Goal: Task Accomplishment & Management: Manage account settings

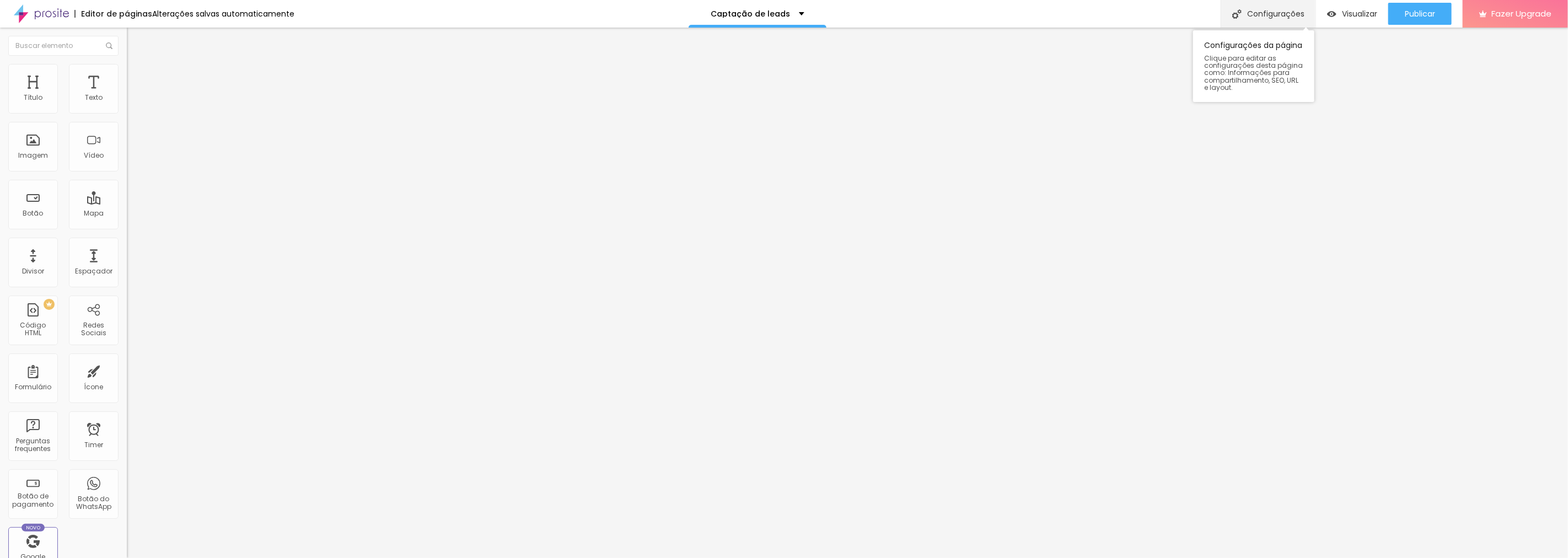
click at [1276, 11] on div "Configurações" at bounding box center [1268, 13] width 95 height 27
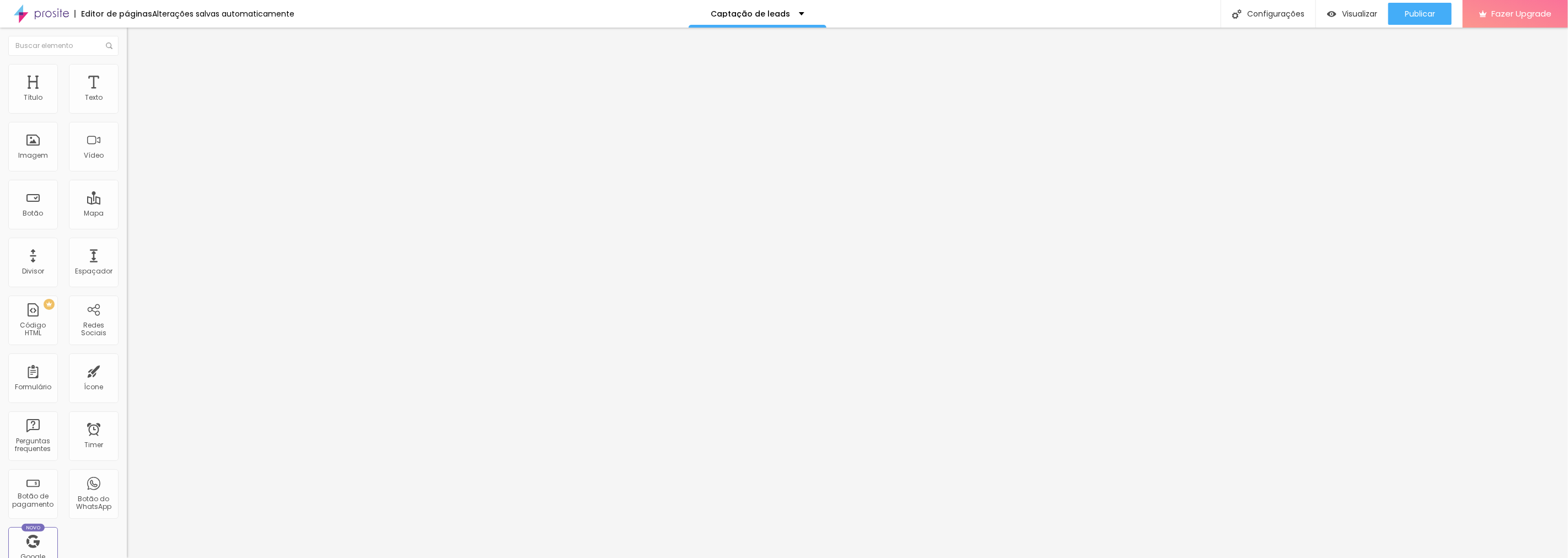
click at [1362, 9] on span "Visualizar" at bounding box center [1360, 13] width 35 height 9
click at [781, 15] on p "Captação de leads" at bounding box center [751, 13] width 79 height 8
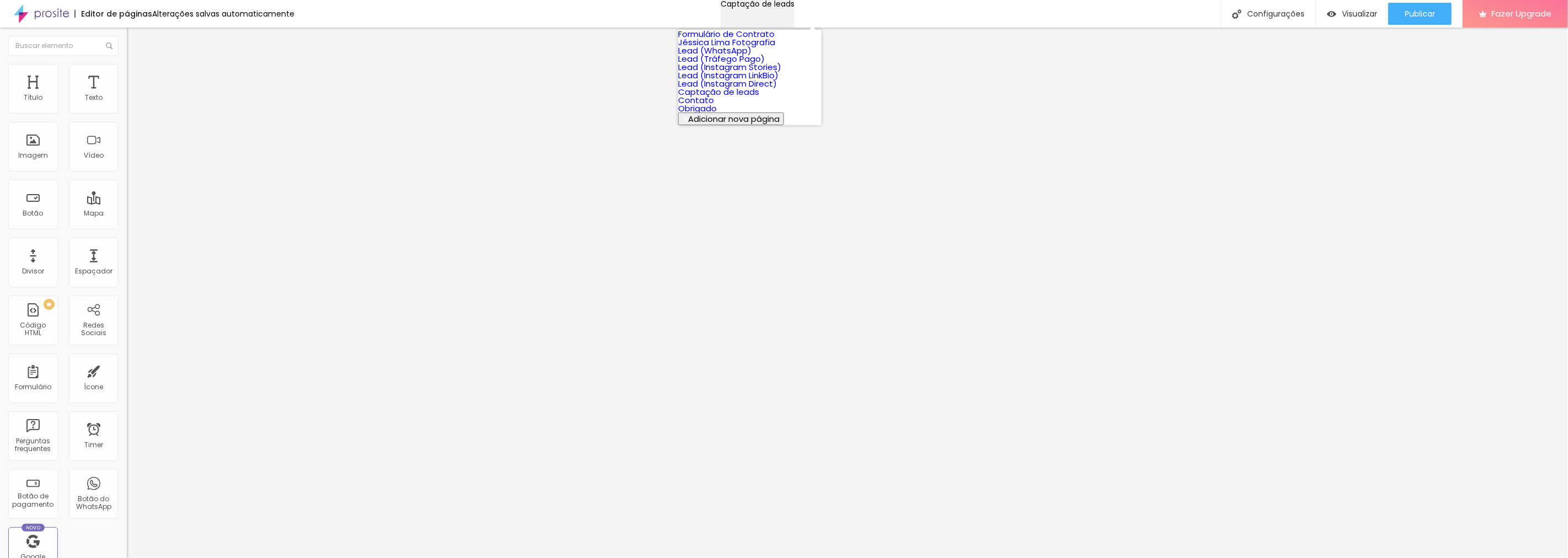
click at [781, 8] on p "Captação de leads" at bounding box center [757, 4] width 74 height 8
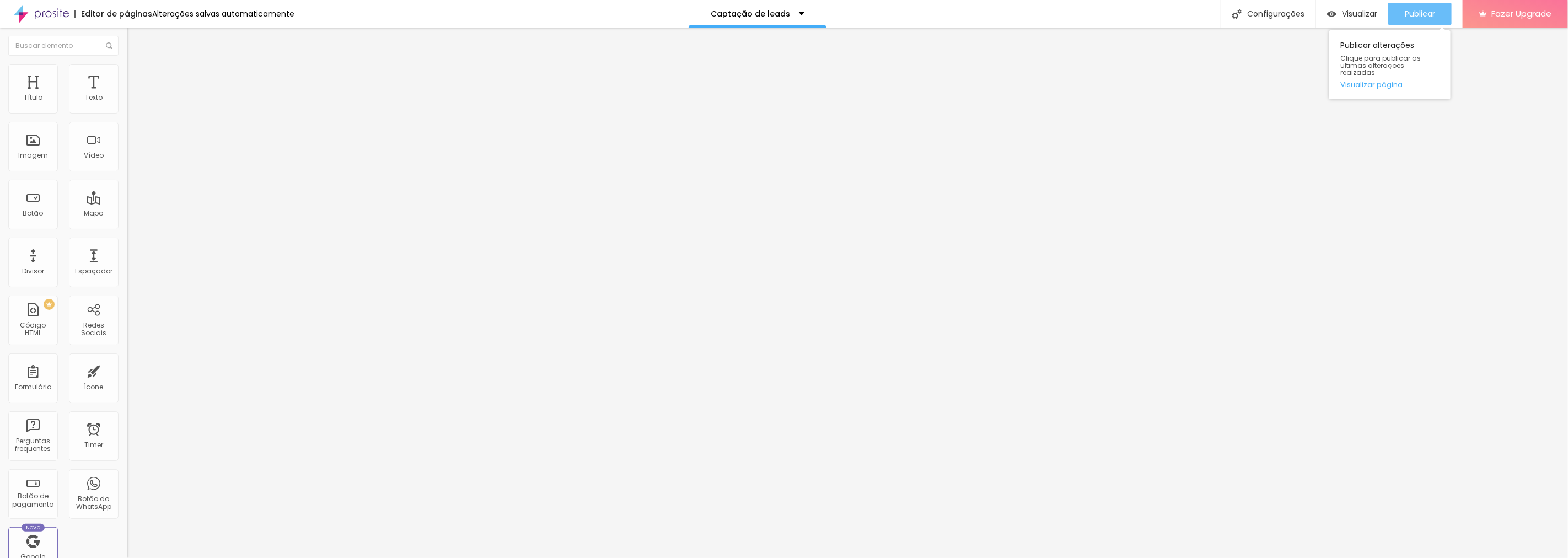
click at [1419, 12] on span "Publicar" at bounding box center [1420, 13] width 30 height 9
click at [137, 79] on span "Avançado" at bounding box center [155, 82] width 37 height 9
click at [135, 37] on img "button" at bounding box center [139, 40] width 9 height 9
click at [127, 137] on div at bounding box center [190, 139] width 127 height 85
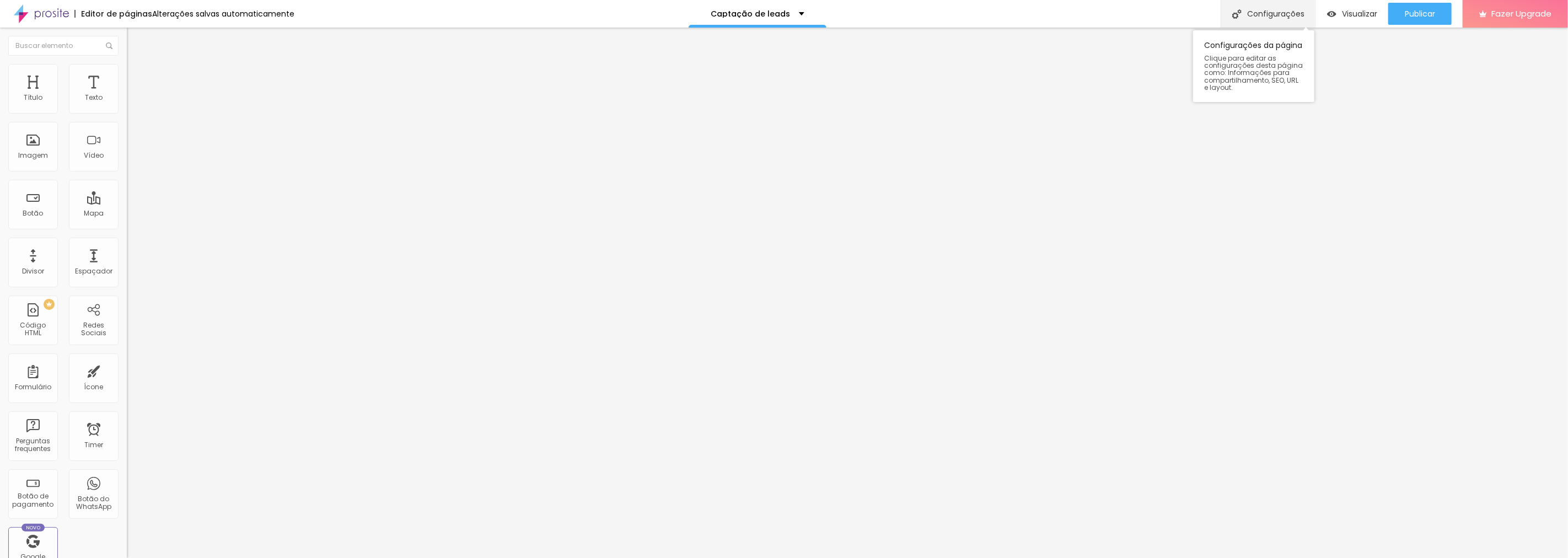
click at [1281, 7] on div "Configurações" at bounding box center [1268, 13] width 95 height 27
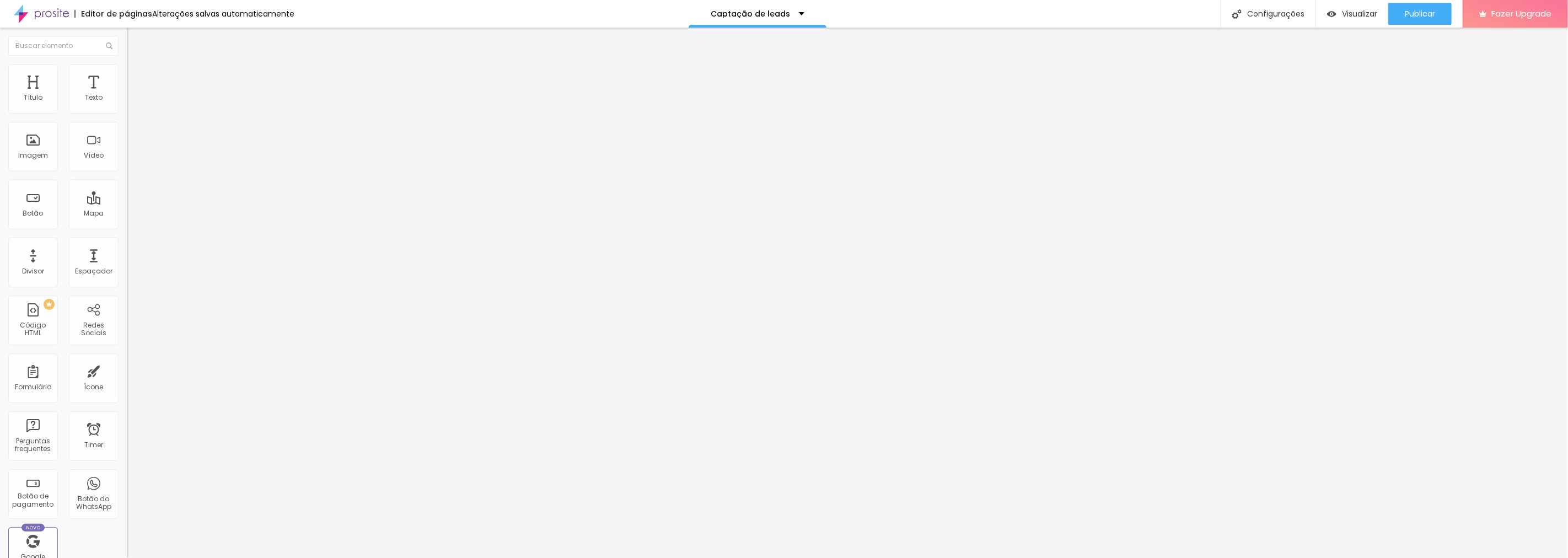
click at [1363, 10] on span "Visualizar" at bounding box center [1360, 13] width 35 height 9
click at [1267, 3] on div "Configurações" at bounding box center [1268, 13] width 95 height 27
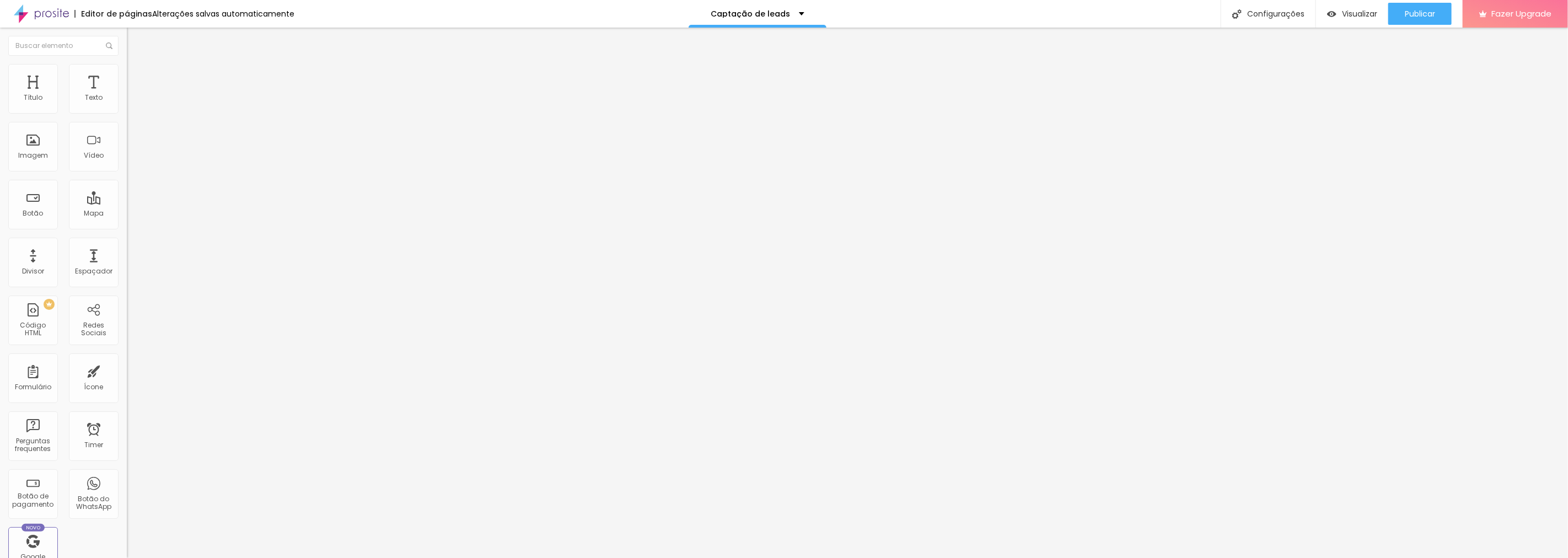
click at [127, 35] on button "Editar Coluna" at bounding box center [190, 40] width 127 height 26
click at [127, 147] on div at bounding box center [190, 139] width 127 height 85
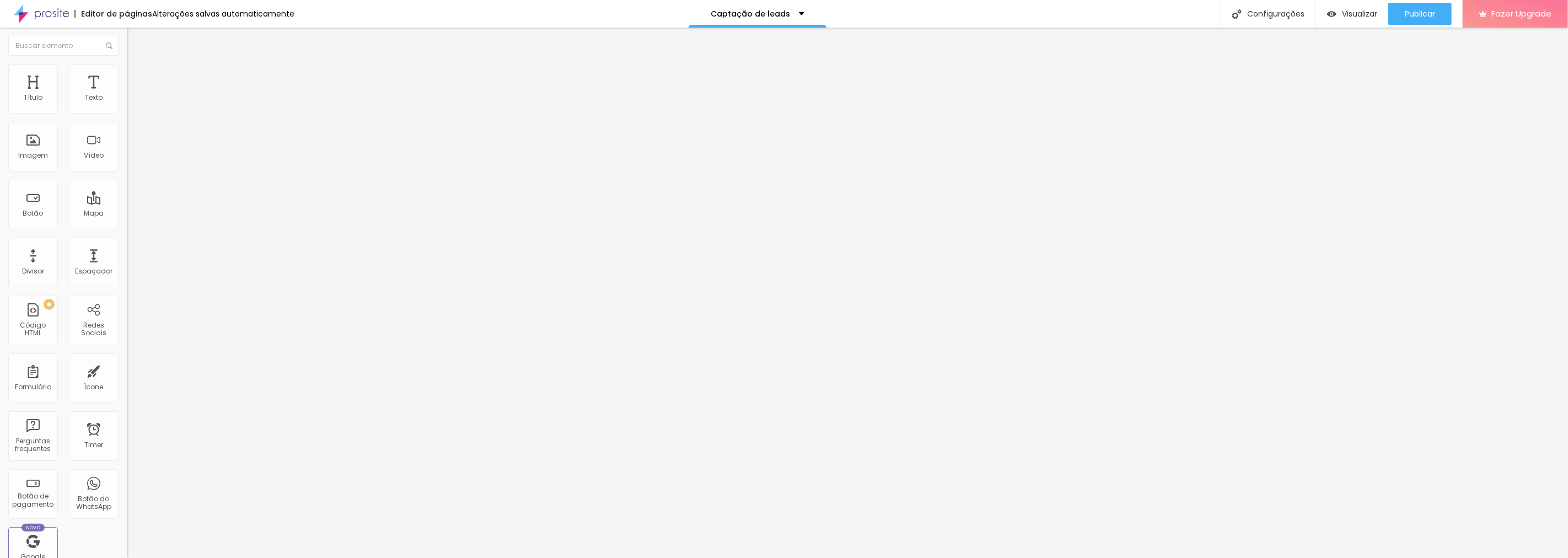
scroll to position [0, 300]
click at [1428, 19] on div "Publicar" at bounding box center [1420, 14] width 30 height 22
click at [127, 68] on li "Avançado" at bounding box center [190, 69] width 127 height 11
click at [127, 463] on div at bounding box center [190, 463] width 127 height 0
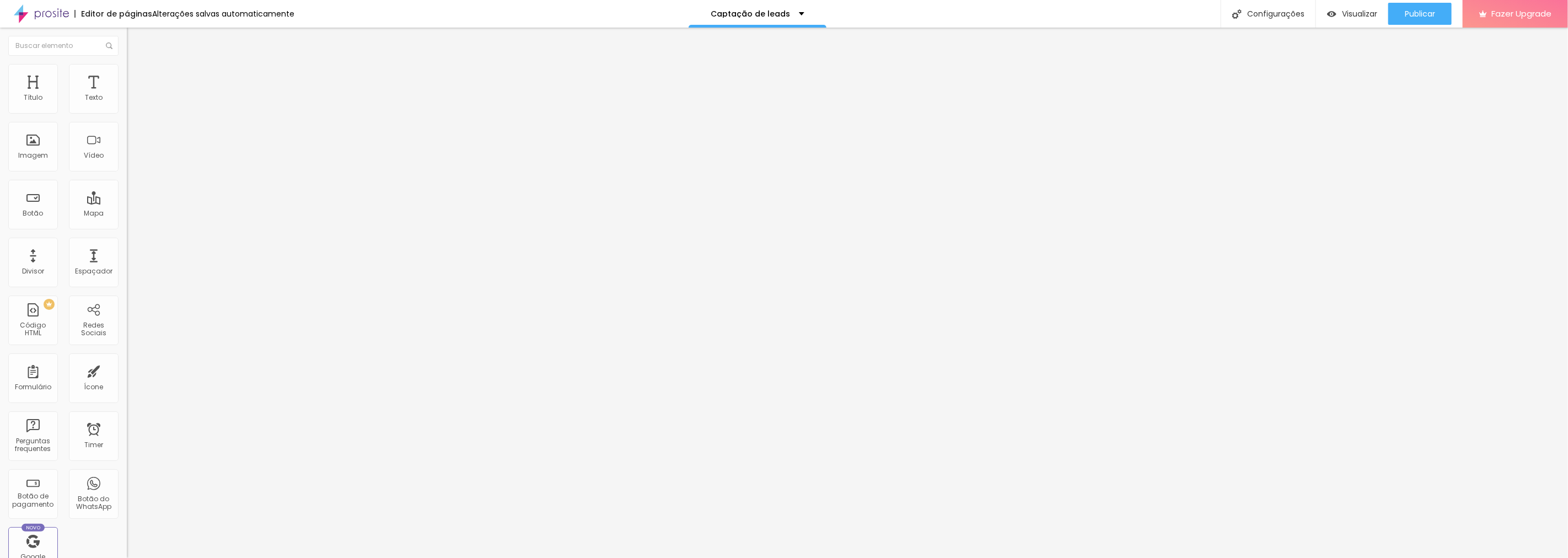
click at [127, 64] on li "Conteúdo" at bounding box center [190, 58] width 127 height 11
click at [127, 111] on div at bounding box center [190, 106] width 127 height 9
click at [127, 119] on img at bounding box center [130, 115] width 8 height 8
click at [127, 95] on img at bounding box center [130, 91] width 7 height 7
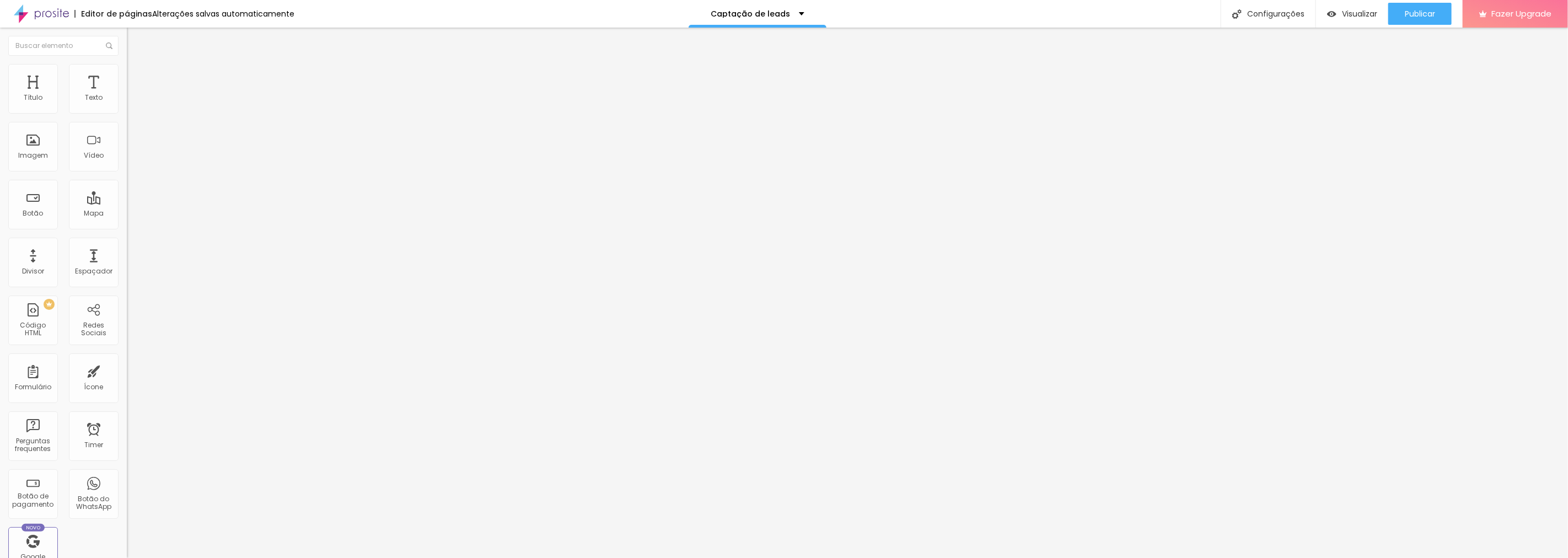
click at [127, 95] on img at bounding box center [130, 91] width 7 height 7
click at [1421, 19] on div "Publicar" at bounding box center [1420, 14] width 30 height 22
click at [1427, 19] on div "Publicar" at bounding box center [1420, 14] width 30 height 22
click at [1345, 6] on div "Visualizar" at bounding box center [1342, 14] width 50 height 22
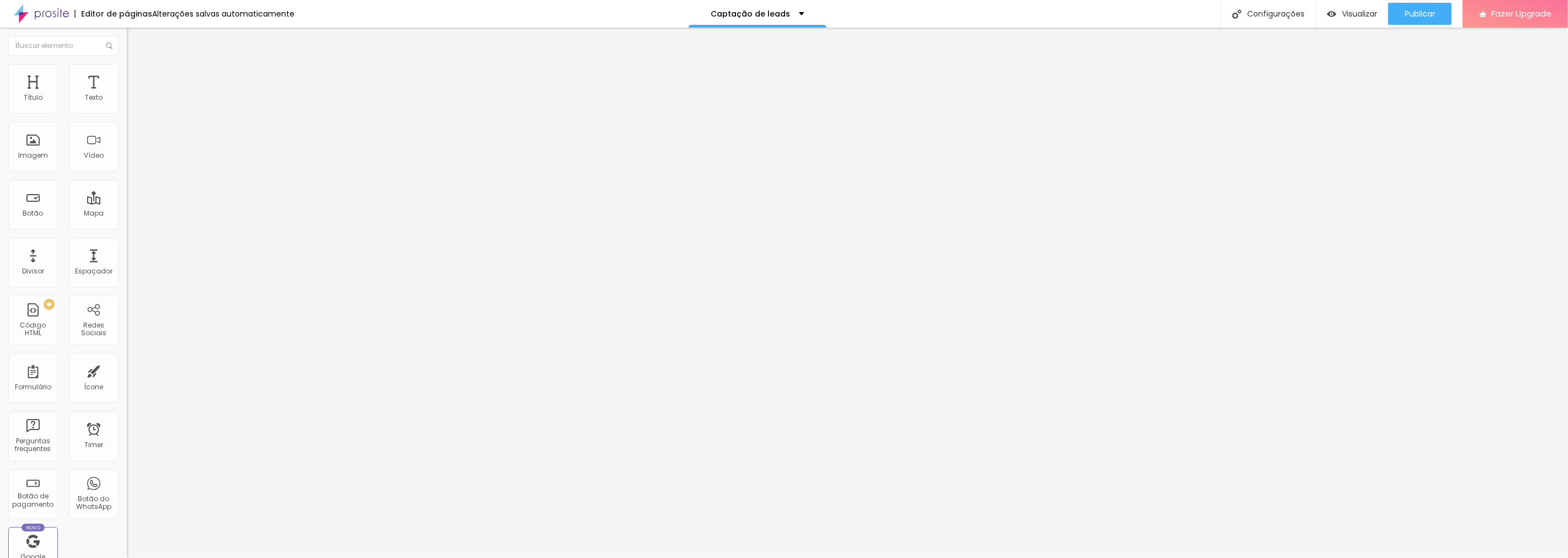
click at [127, 72] on li "Avançado" at bounding box center [190, 69] width 127 height 11
click at [127, 63] on img at bounding box center [131, 58] width 10 height 10
click at [127, 35] on button "Editar Código HTML" at bounding box center [190, 40] width 127 height 26
click at [127, 75] on img at bounding box center [131, 80] width 10 height 10
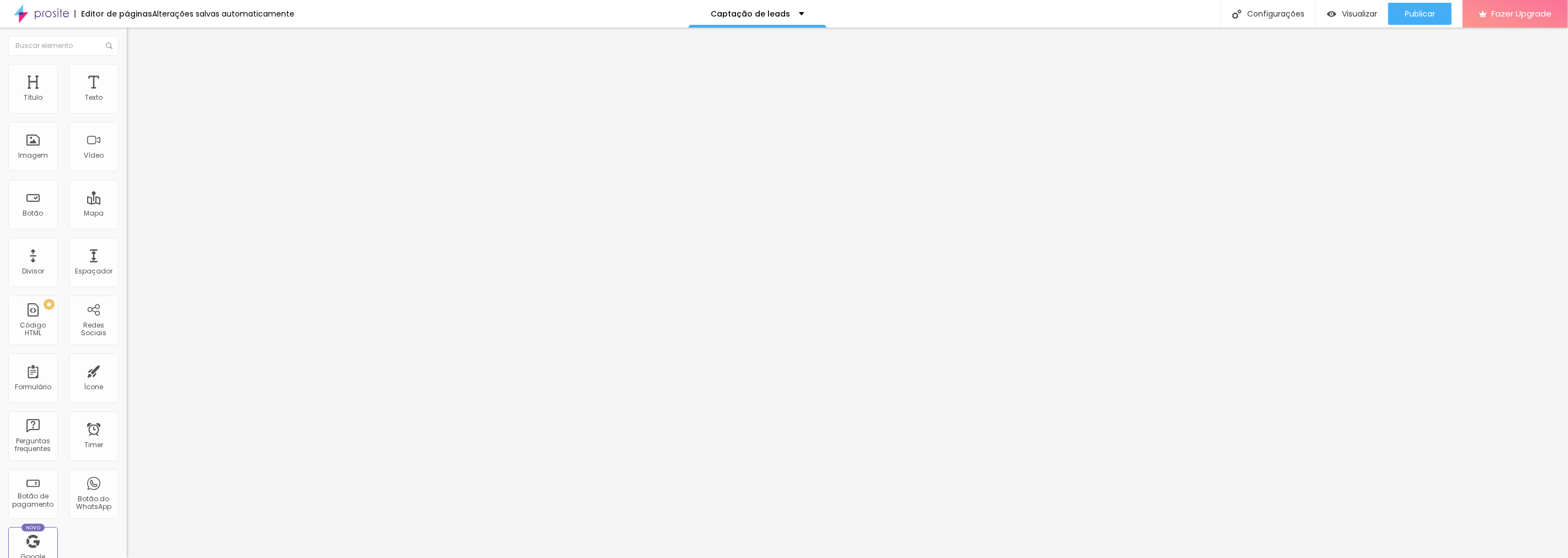
click at [127, 67] on img at bounding box center [131, 69] width 10 height 10
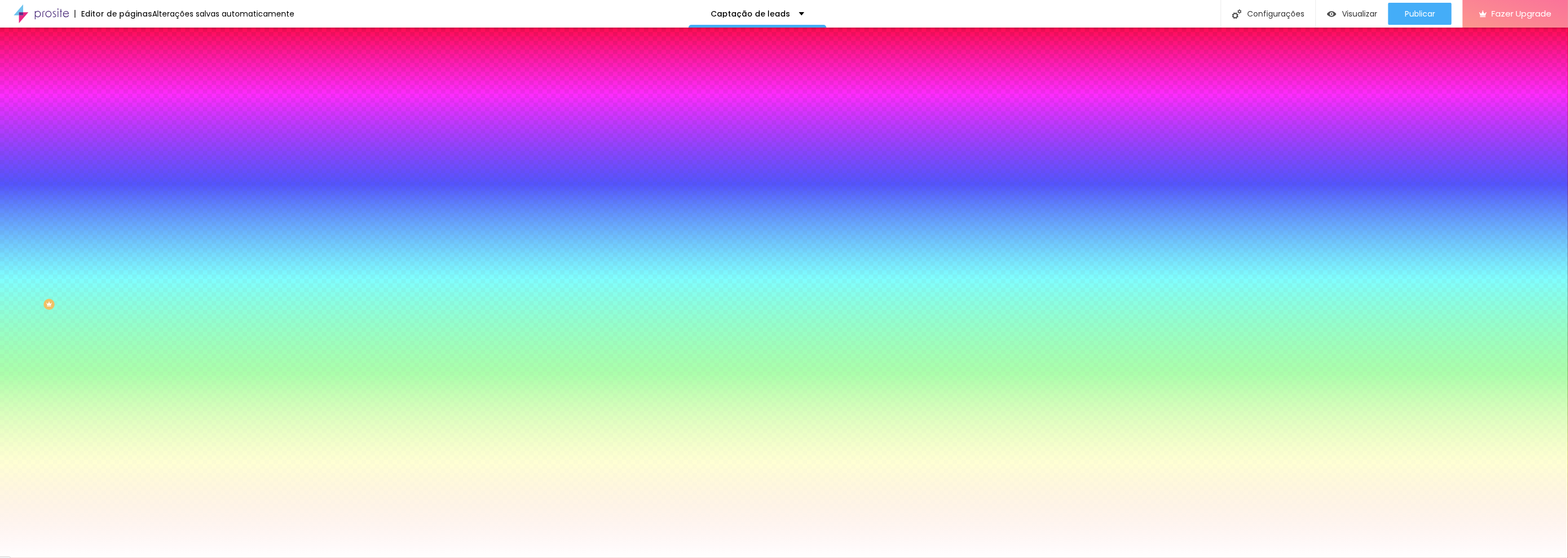
click at [127, 75] on img at bounding box center [131, 80] width 10 height 10
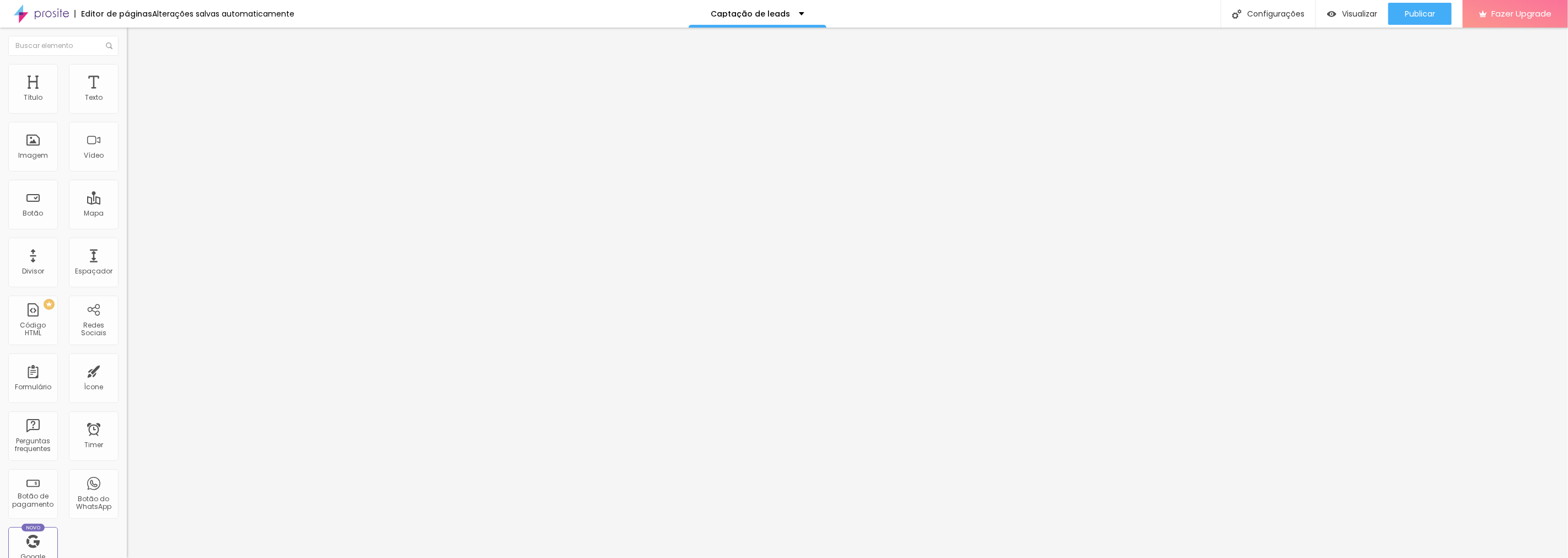
click at [127, 67] on li "Estilo" at bounding box center [190, 69] width 127 height 11
click at [127, 68] on ul "Conteúdo Estilo Avançado" at bounding box center [190, 69] width 127 height 33
click at [127, 75] on li "Avançado" at bounding box center [190, 80] width 127 height 11
click at [127, 394] on div at bounding box center [190, 437] width 127 height 85
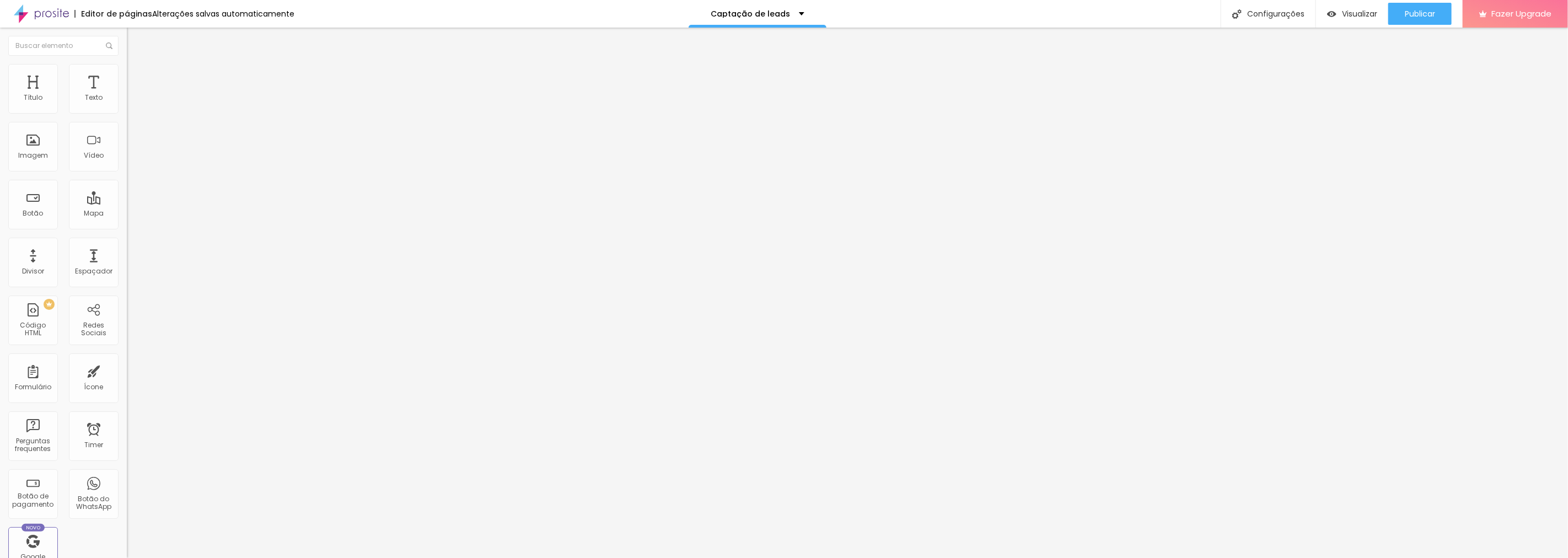
click at [127, 64] on img at bounding box center [131, 69] width 10 height 10
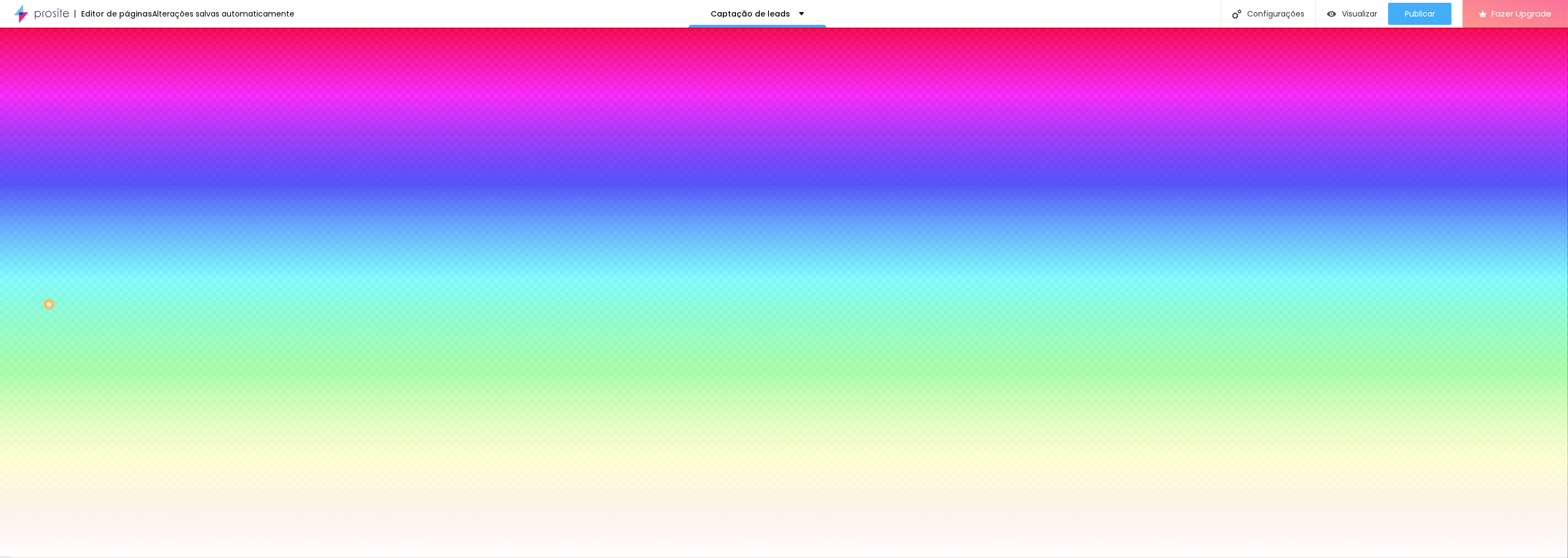
click at [137, 80] on span "Avançado" at bounding box center [155, 82] width 37 height 9
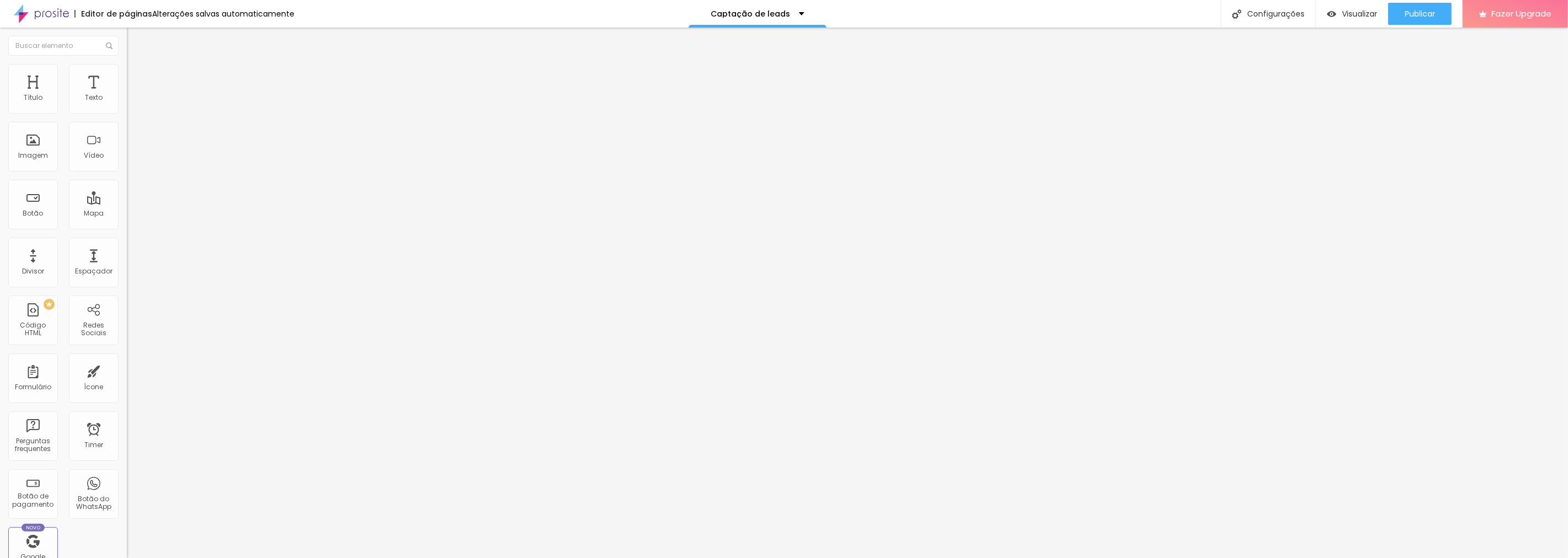
scroll to position [0, 0]
click at [1403, 10] on button "Publicar" at bounding box center [1420, 14] width 63 height 22
click at [1360, 9] on span "Visualizar" at bounding box center [1349, 13] width 35 height 9
click at [127, 75] on img at bounding box center [131, 80] width 10 height 10
click at [127, 394] on div "< div data-tf-live= "01K5S6CSMHN1DGCRG00JQTG47P" >< / div >< script src= "//[DO…" at bounding box center [331, 432] width 408 height 76
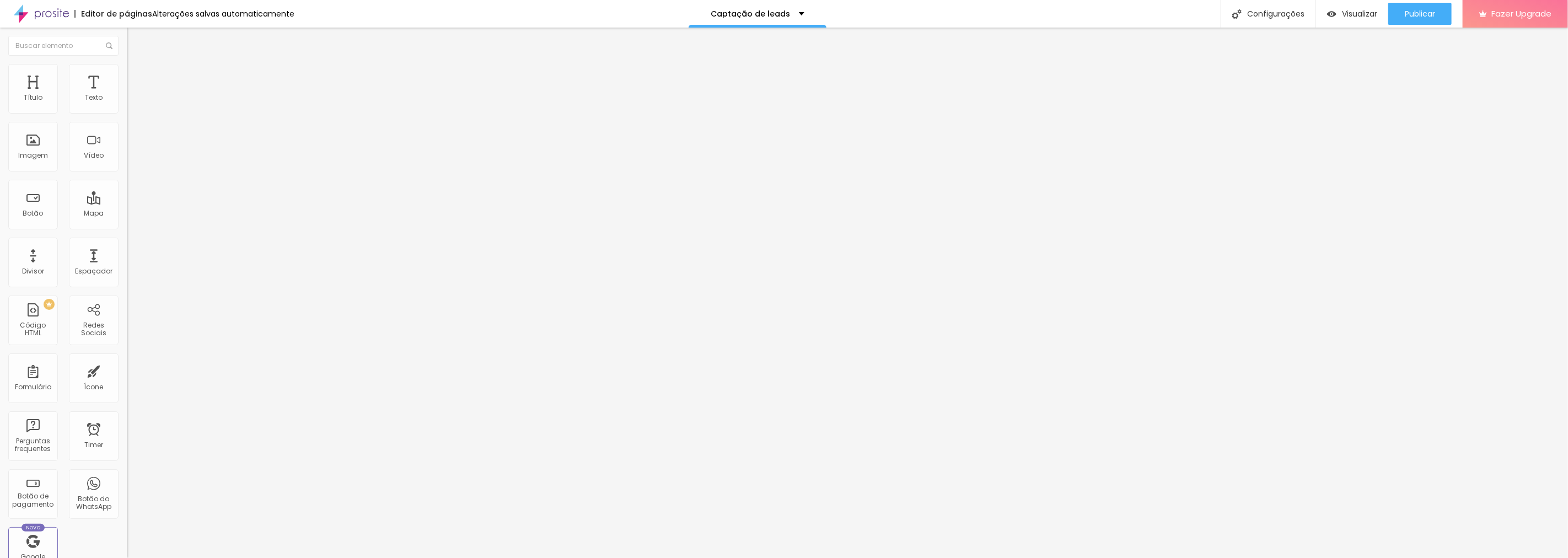
click at [127, 394] on div "< div data-tf-live= "01K5S6CSMHN1DGCRG00JQTG47P" >< / div >< script src= "//[DO…" at bounding box center [331, 432] width 408 height 76
click at [135, 40] on img "button" at bounding box center [139, 40] width 9 height 9
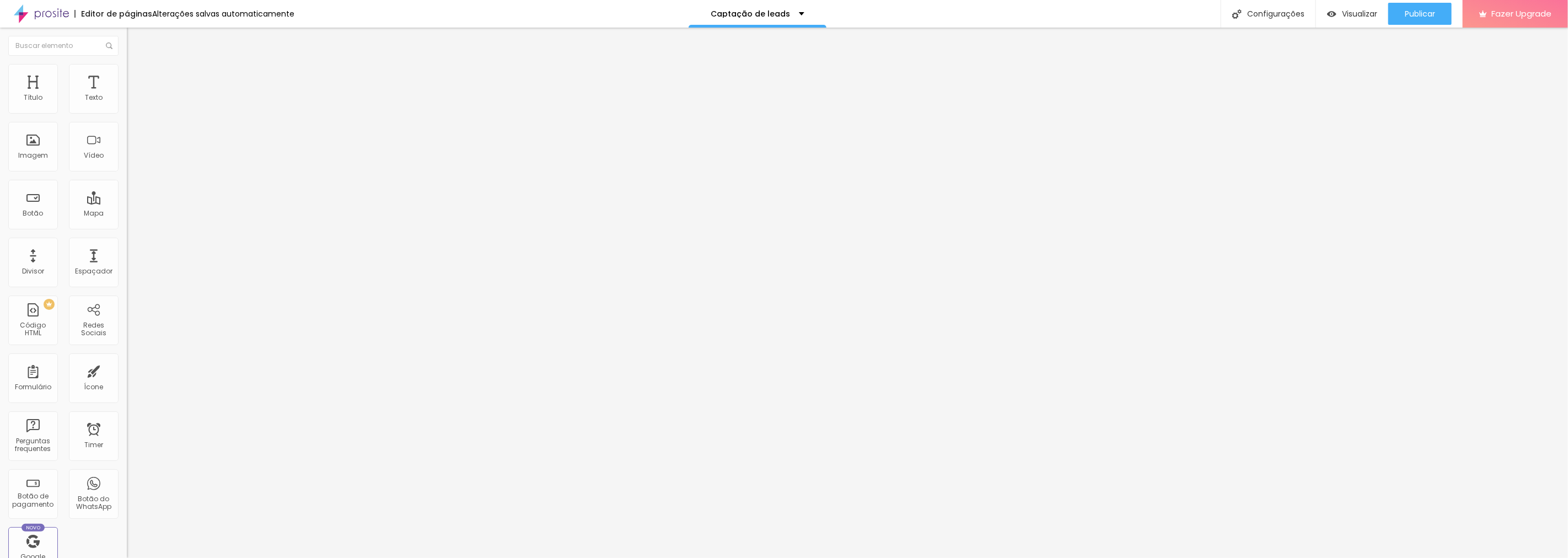
click at [127, 169] on div at bounding box center [190, 139] width 127 height 85
click at [1419, 20] on div "Publicar" at bounding box center [1420, 14] width 30 height 22
click at [77, 136] on div "< div data-tf-live = "01K5S6CSMHN1DGCRG00JQTG47P" > </ div > < script src = "//…" at bounding box center [21, 134] width 408 height 76
click at [69, 135] on div "< div data-tf-live = "01K5S6CSMHN1DGCRG00JQTG47P" > </ div > < script src = "//…" at bounding box center [21, 134] width 408 height 76
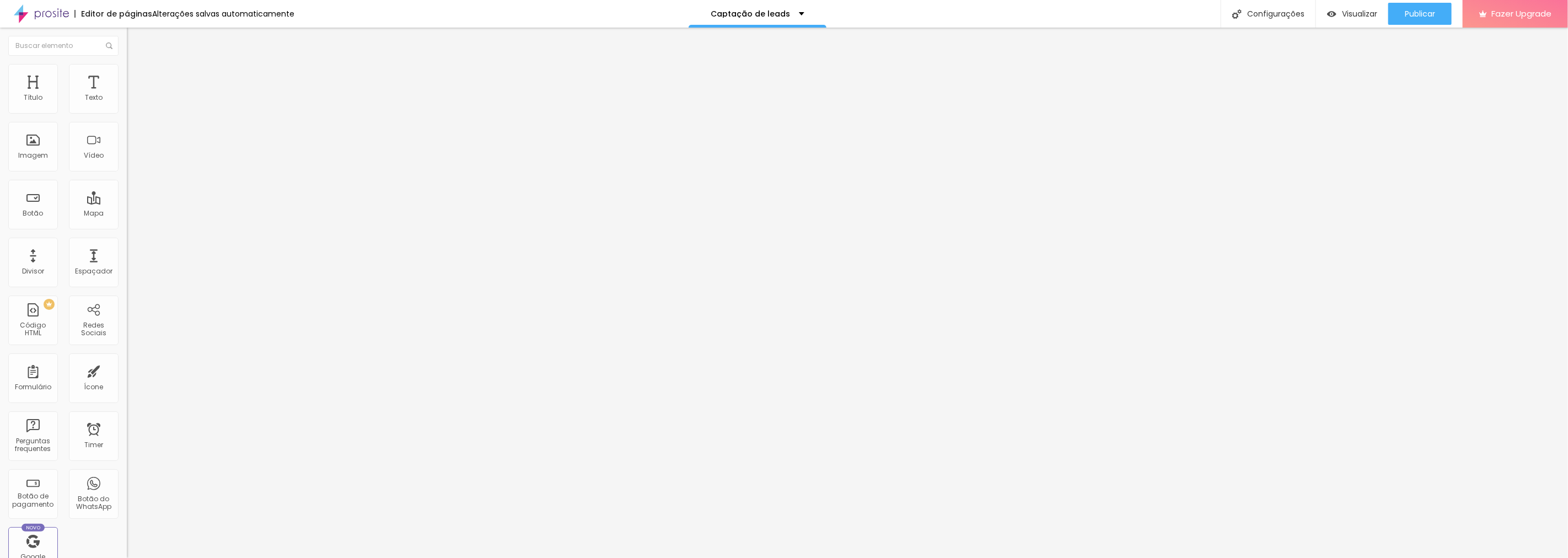
click at [69, 135] on div "< div data-tf-live = "01K5S6CSMHN1DGCRG00JQTG47P" > </ div > < script src = "//…" at bounding box center [21, 134] width 408 height 76
click at [1414, 15] on span "Publicar" at bounding box center [1420, 13] width 30 height 9
click at [1360, 12] on span "Visualizar" at bounding box center [1349, 13] width 35 height 9
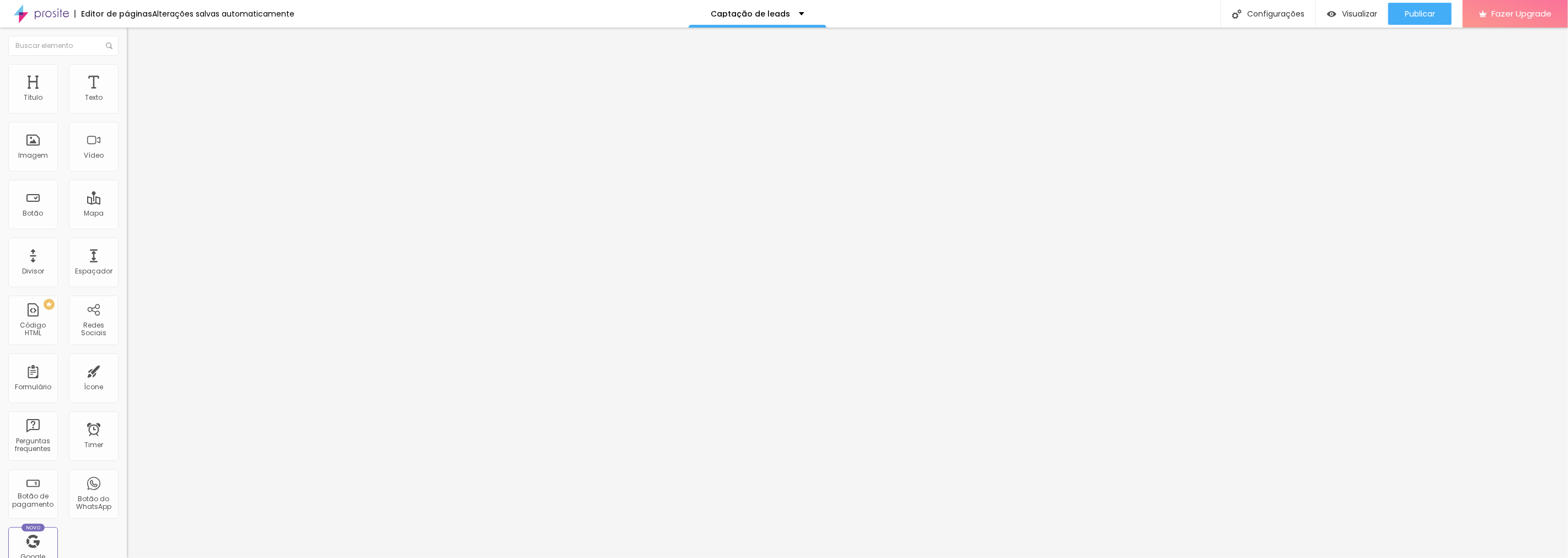
click at [127, 75] on li "Avançado" at bounding box center [190, 69] width 127 height 11
click at [127, 64] on li "Conteúdo" at bounding box center [190, 58] width 127 height 11
click at [1355, 13] on span "Visualizar" at bounding box center [1360, 13] width 35 height 9
click at [1397, 12] on button "Publicar" at bounding box center [1420, 14] width 63 height 22
